Goal: Task Accomplishment & Management: Manage account settings

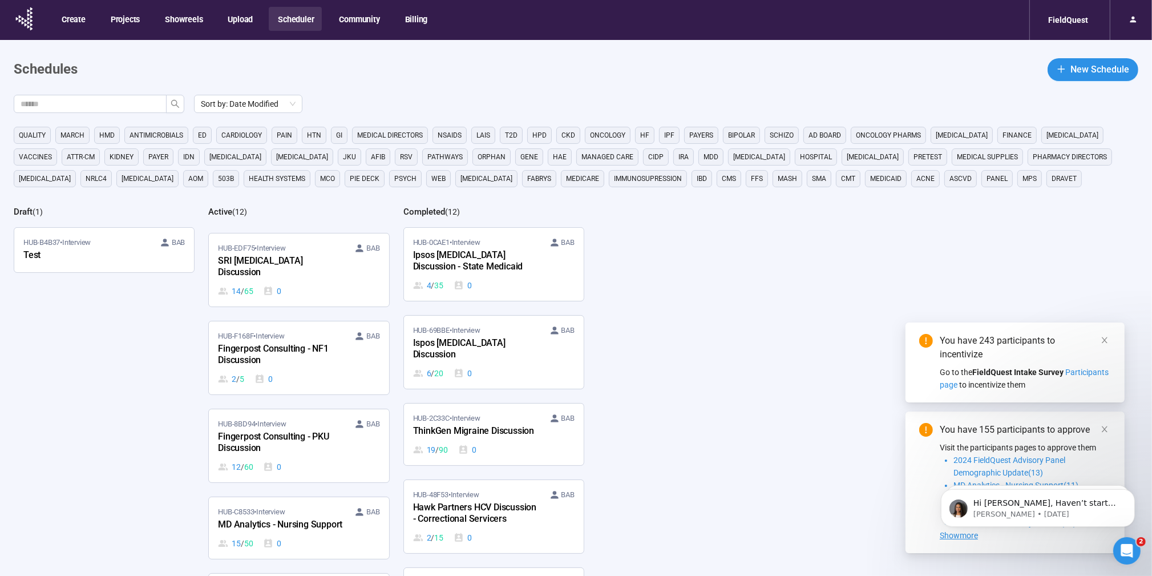
scroll to position [285, 0]
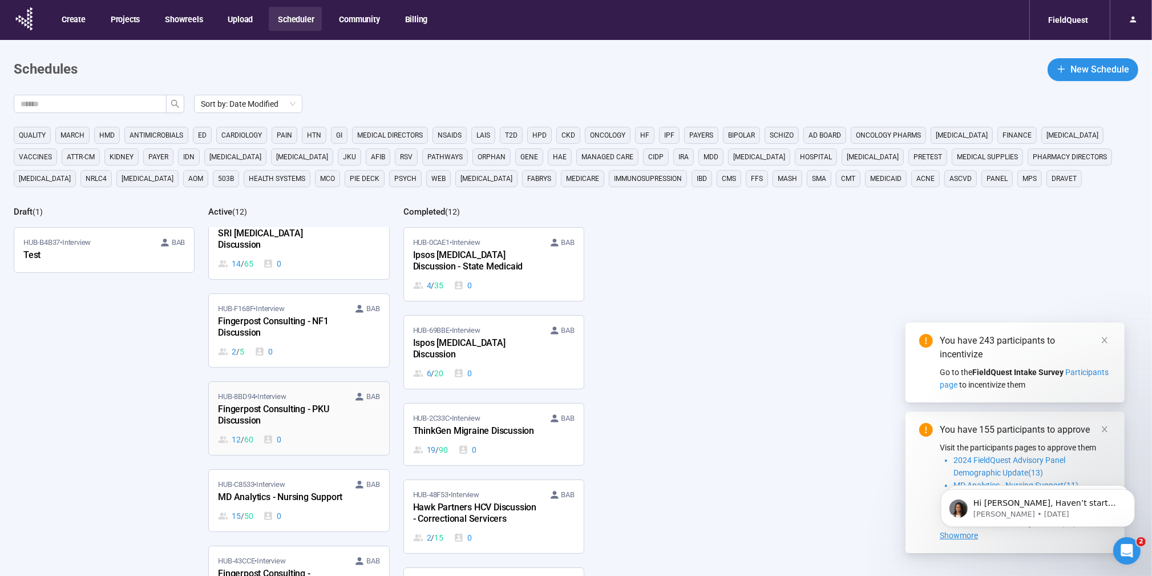
click at [292, 433] on div "12 / 60 0" at bounding box center [298, 439] width 161 height 13
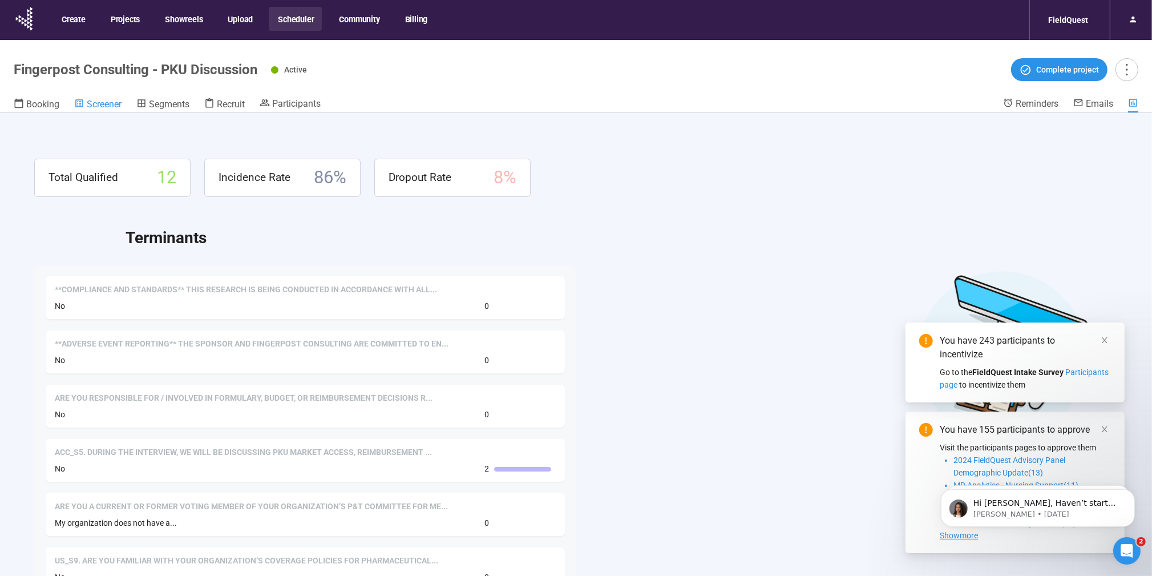
click at [108, 104] on span "Screener" at bounding box center [104, 104] width 35 height 11
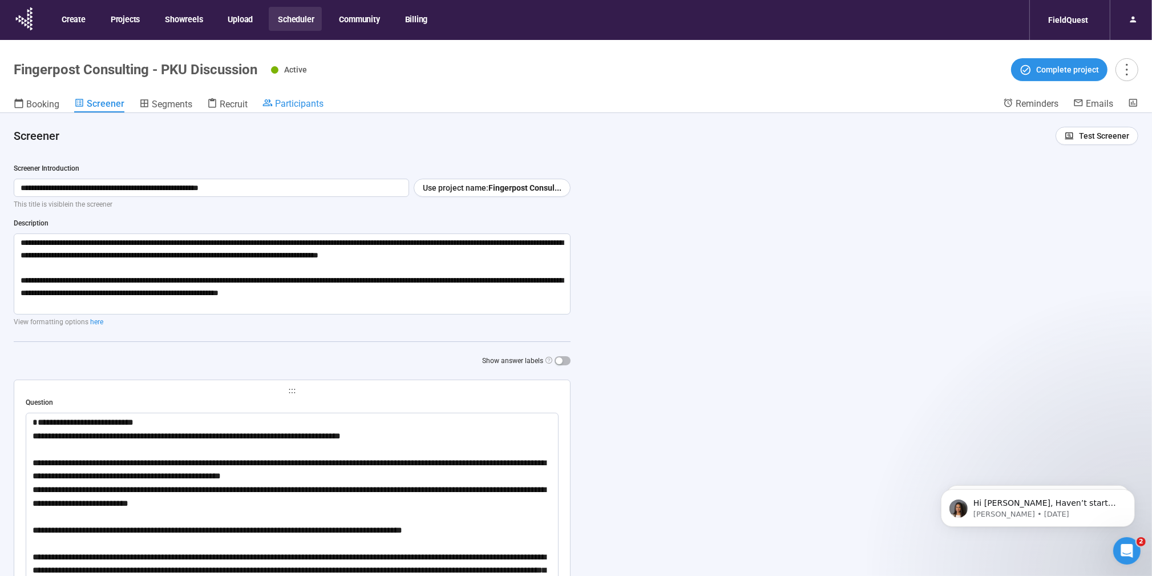
click at [286, 106] on span "Participants" at bounding box center [299, 103] width 48 height 11
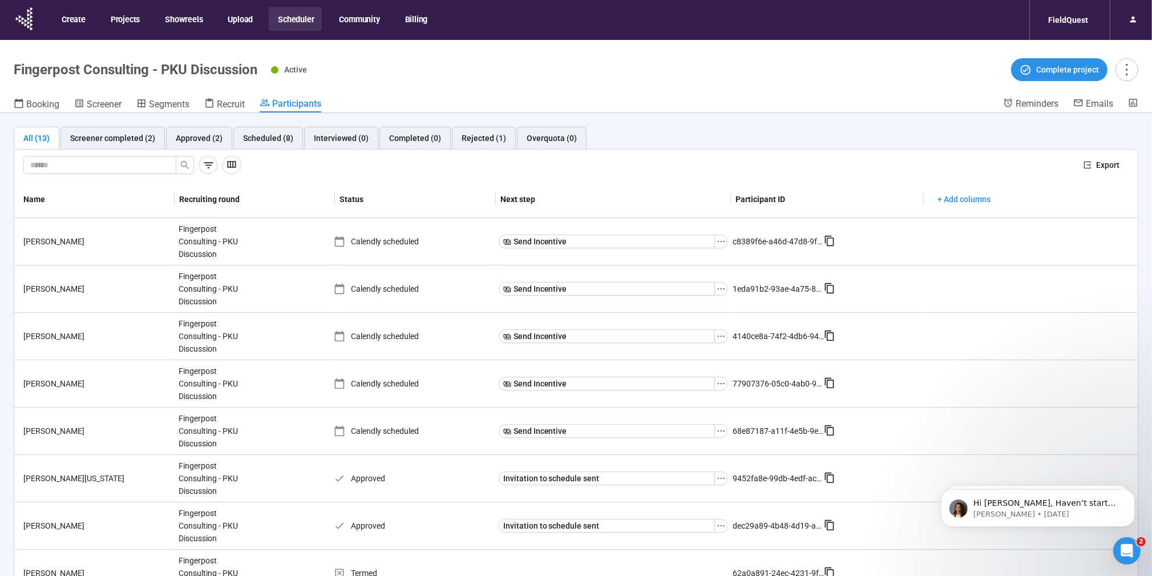
click at [282, 19] on button "Scheduler" at bounding box center [295, 19] width 53 height 24
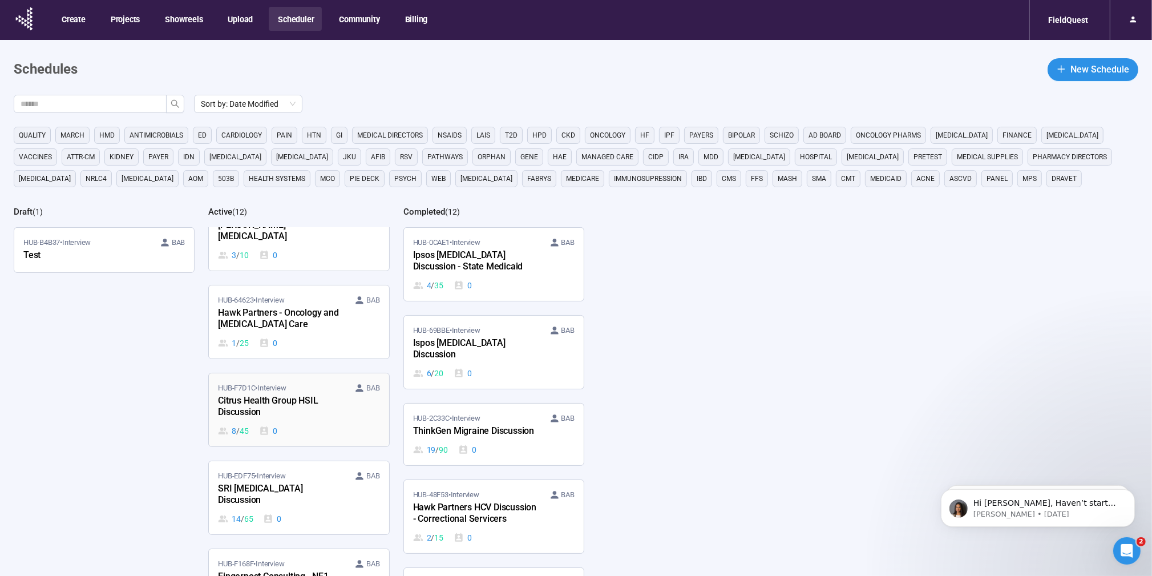
scroll to position [31, 0]
click at [294, 397] on div "Citrus Health Group HSIL Discussion" at bounding box center [281, 406] width 126 height 26
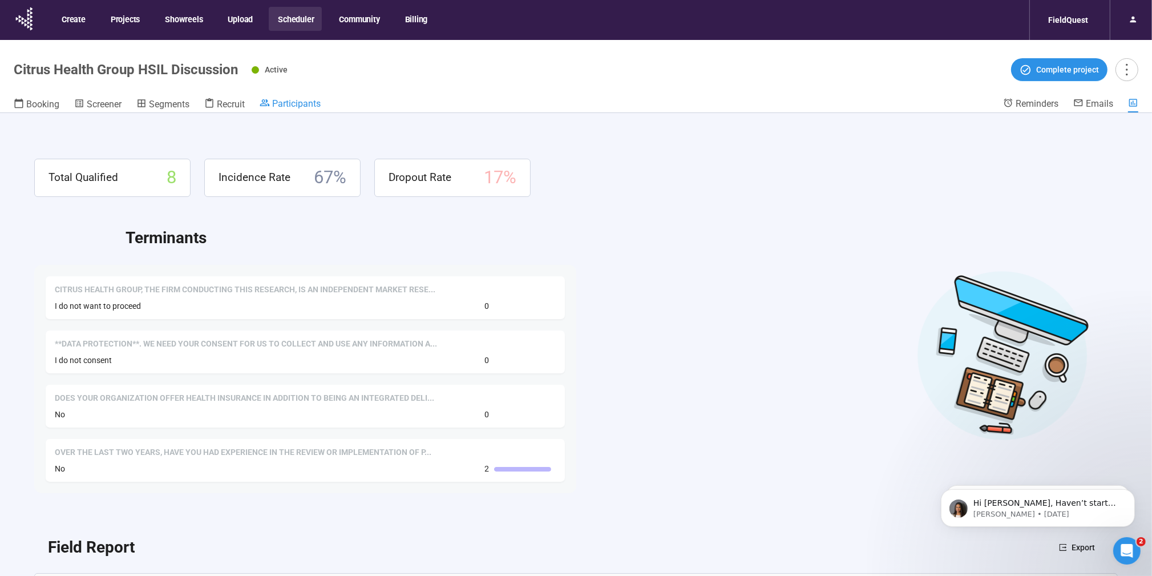
click at [300, 98] on span "Participants" at bounding box center [296, 103] width 48 height 11
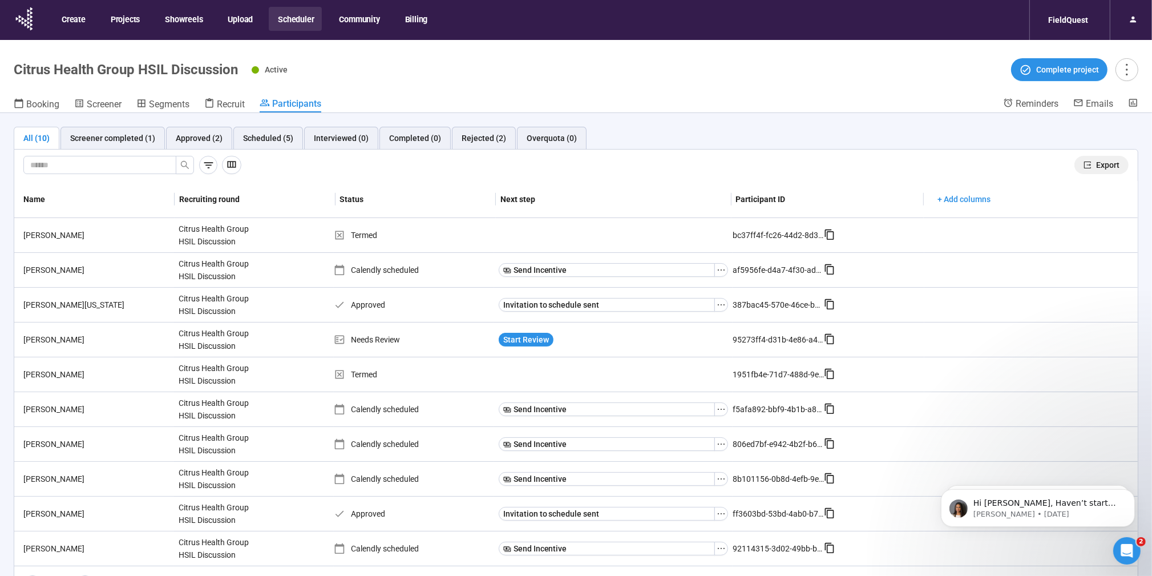
click at [1100, 166] on span "Export" at bounding box center [1107, 165] width 23 height 13
click at [630, 108] on div "Booking Screener Segments Recruit Participants" at bounding box center [508, 105] width 989 height 15
